Goal: Transaction & Acquisition: Purchase product/service

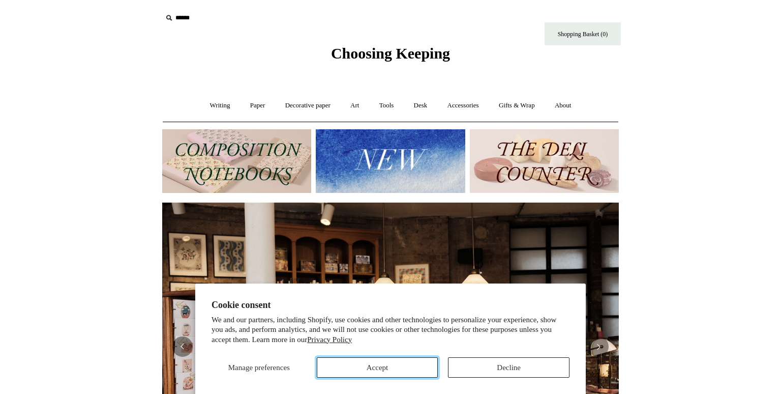
click at [395, 362] on button "Accept" at bounding box center [378, 367] width 122 height 20
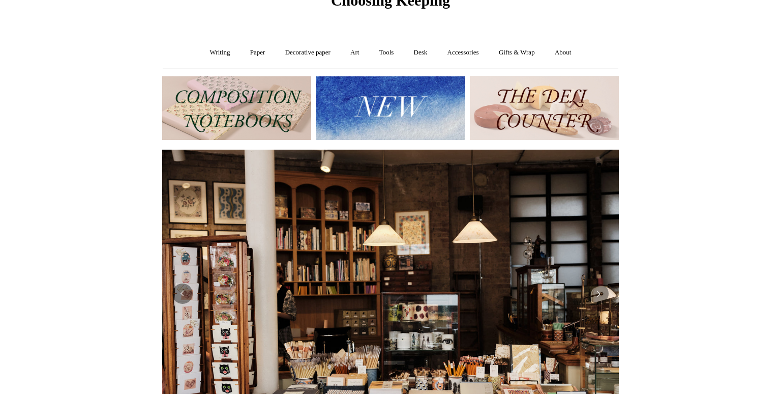
scroll to position [53, 0]
click at [245, 47] on link "Paper +" at bounding box center [258, 52] width 34 height 27
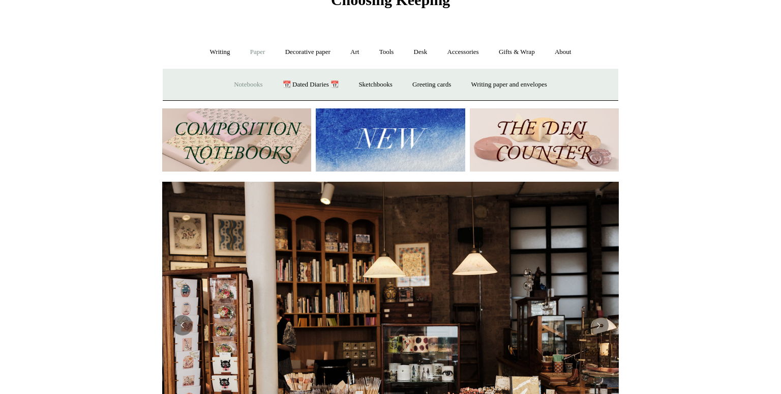
click at [237, 82] on link "Notebooks +" at bounding box center [248, 84] width 47 height 27
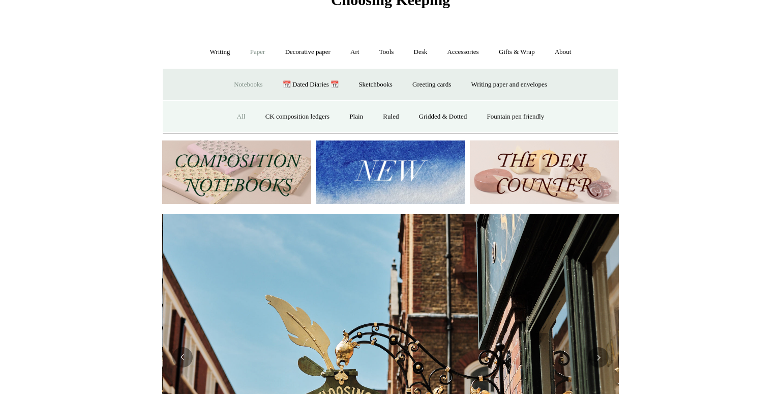
scroll to position [0, 456]
click at [229, 115] on link "All" at bounding box center [241, 116] width 27 height 27
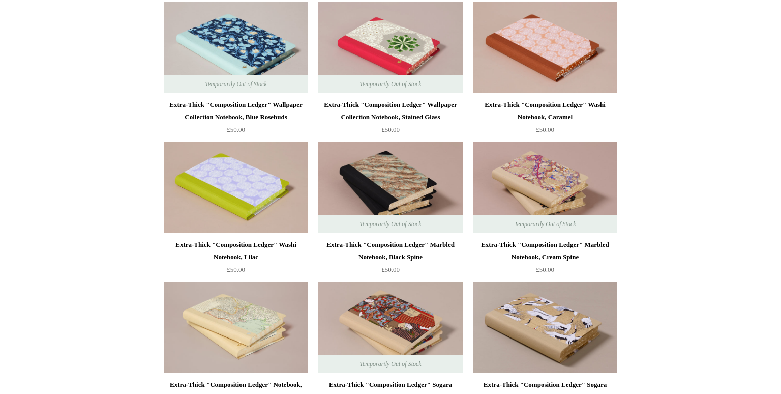
scroll to position [1396, 0]
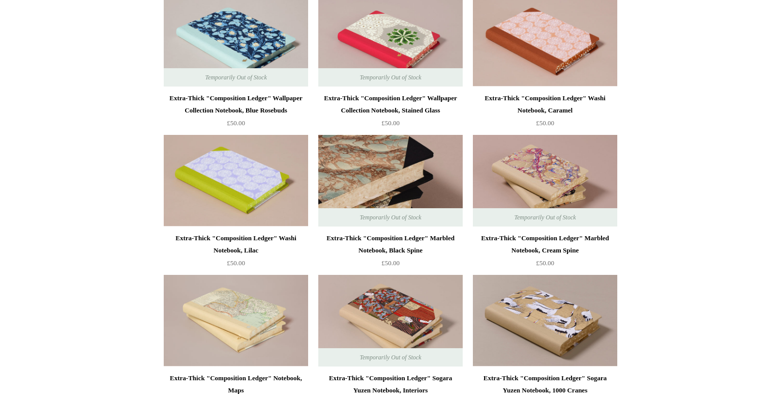
click at [385, 179] on img at bounding box center [390, 181] width 144 height 92
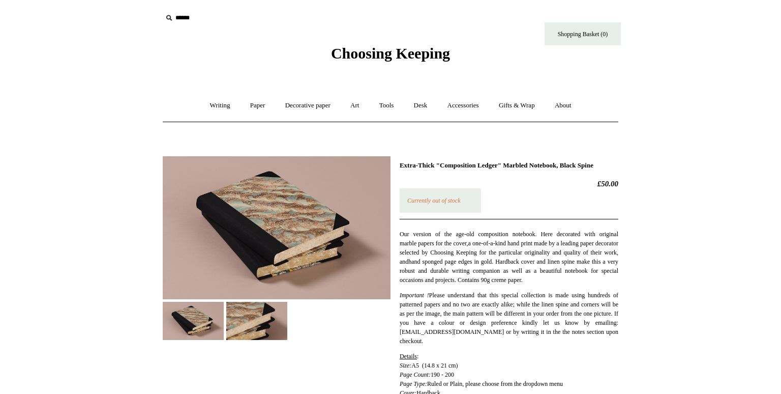
click at [252, 311] on img at bounding box center [256, 321] width 61 height 38
